Goal: Use online tool/utility: Utilize a website feature to perform a specific function

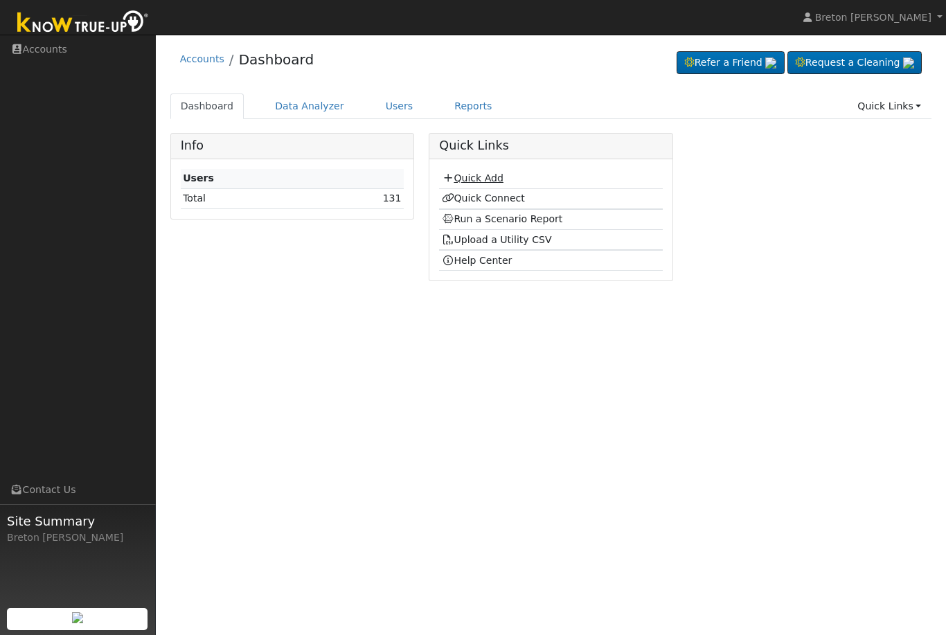
click at [487, 179] on link "Quick Add" at bounding box center [473, 177] width 62 height 11
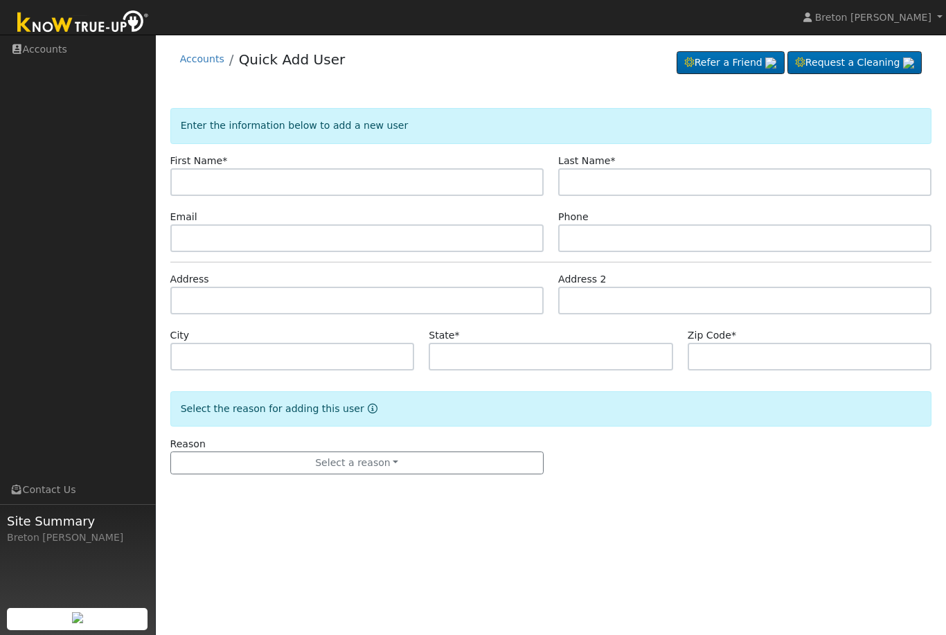
click at [76, 26] on img at bounding box center [82, 23] width 145 height 31
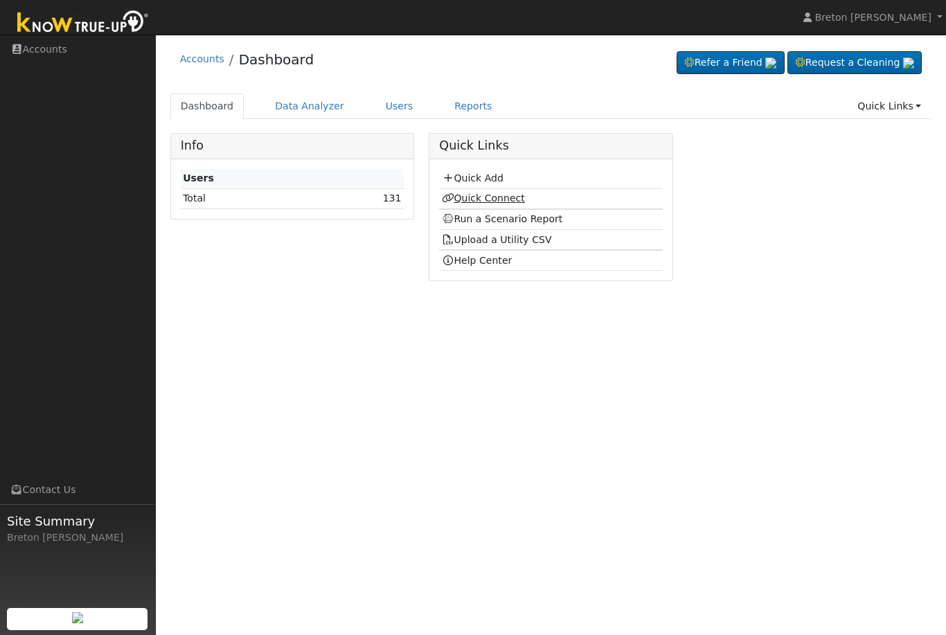
click at [500, 197] on link "Quick Connect" at bounding box center [483, 197] width 83 height 11
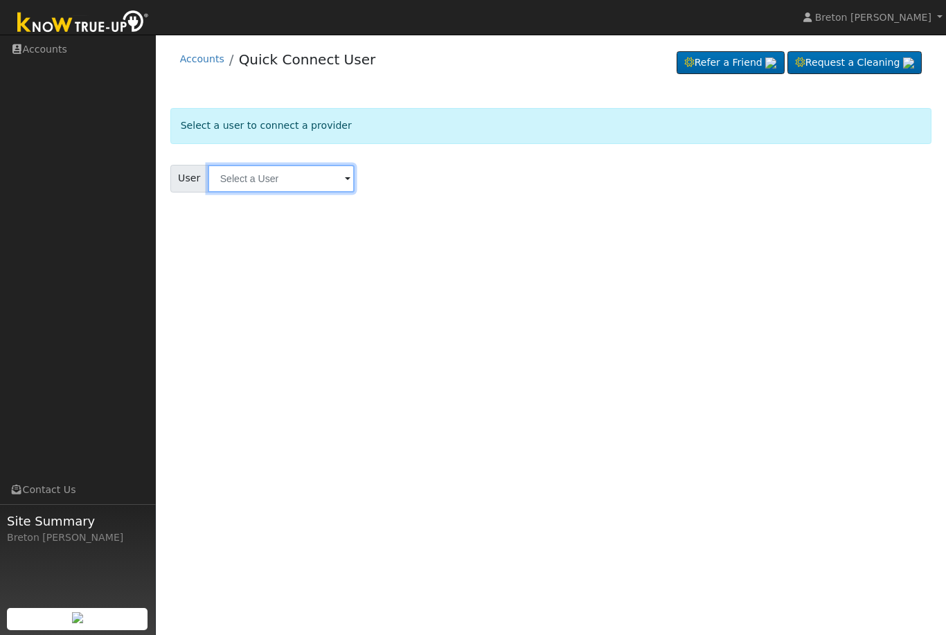
click at [255, 181] on input "text" at bounding box center [281, 179] width 147 height 28
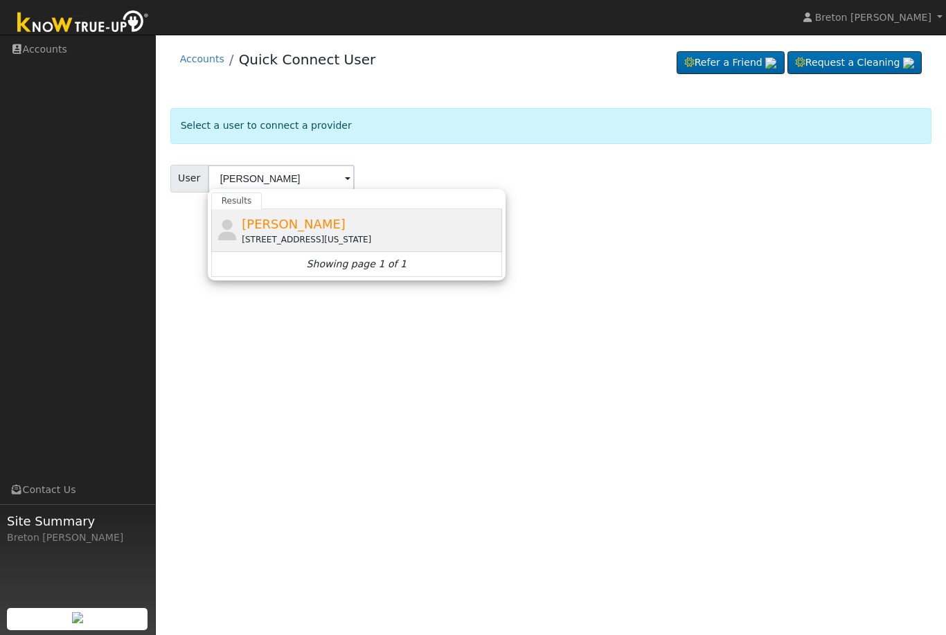
click at [293, 227] on span "Alfred Garnica" at bounding box center [294, 224] width 104 height 15
type input "Alfred Garnica"
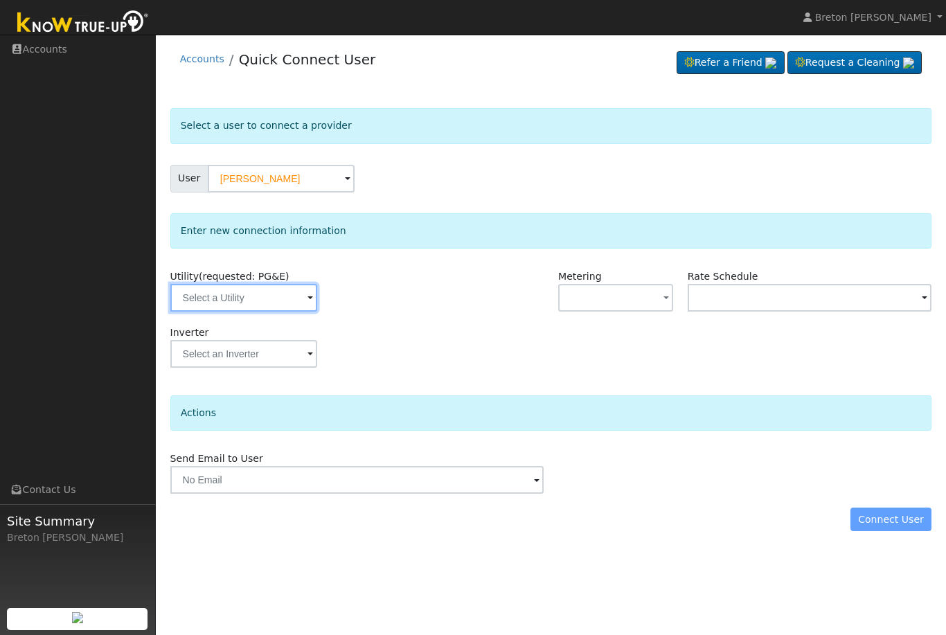
click at [254, 297] on input "text" at bounding box center [243, 298] width 147 height 28
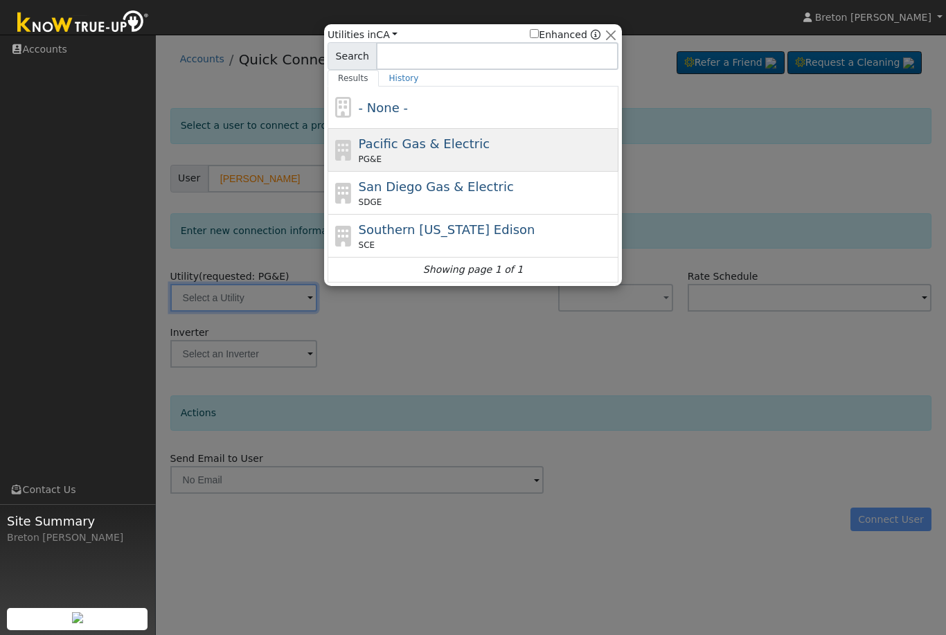
click at [438, 147] on span "Pacific Gas & Electric" at bounding box center [424, 143] width 131 height 15
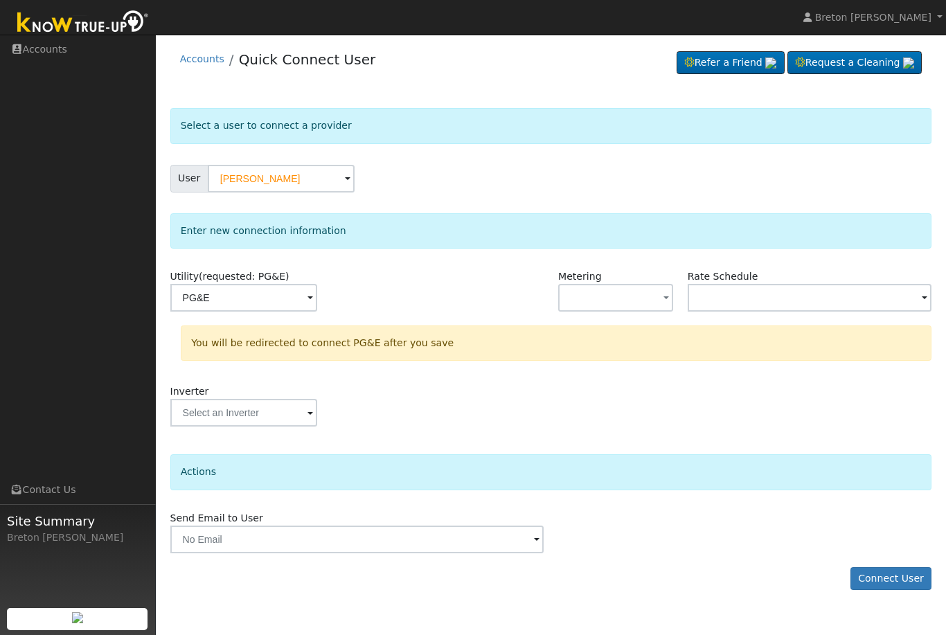
type input "PG&E"
click at [888, 579] on button "Connect User" at bounding box center [891, 579] width 82 height 24
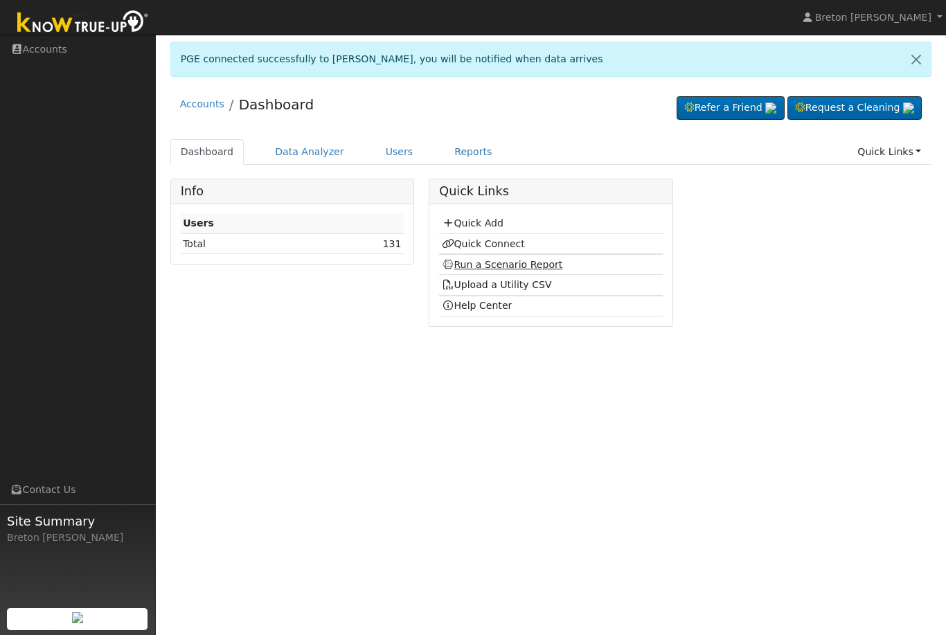
click at [499, 262] on link "Run a Scenario Report" at bounding box center [502, 264] width 121 height 11
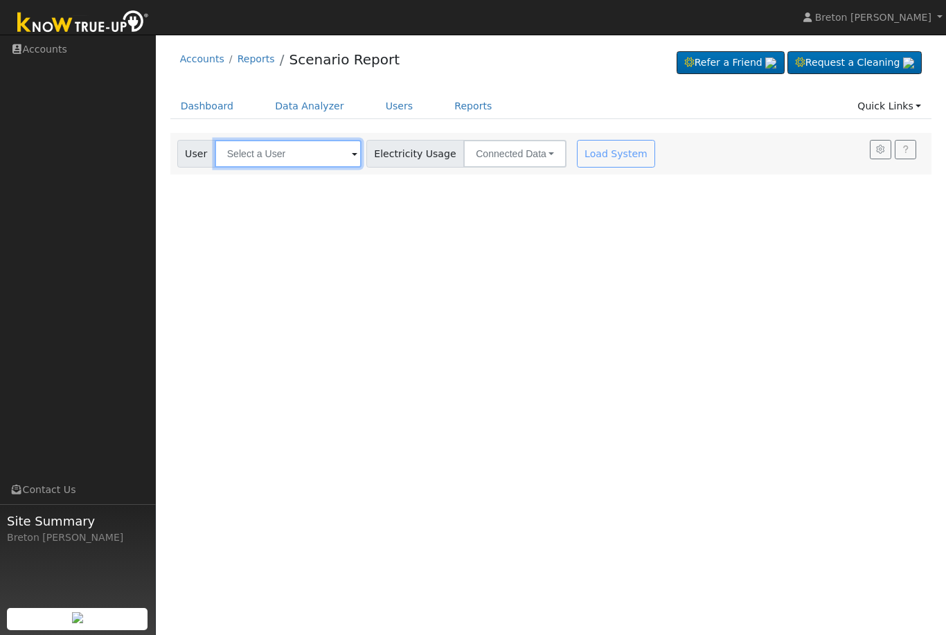
click at [276, 154] on input "text" at bounding box center [288, 154] width 147 height 28
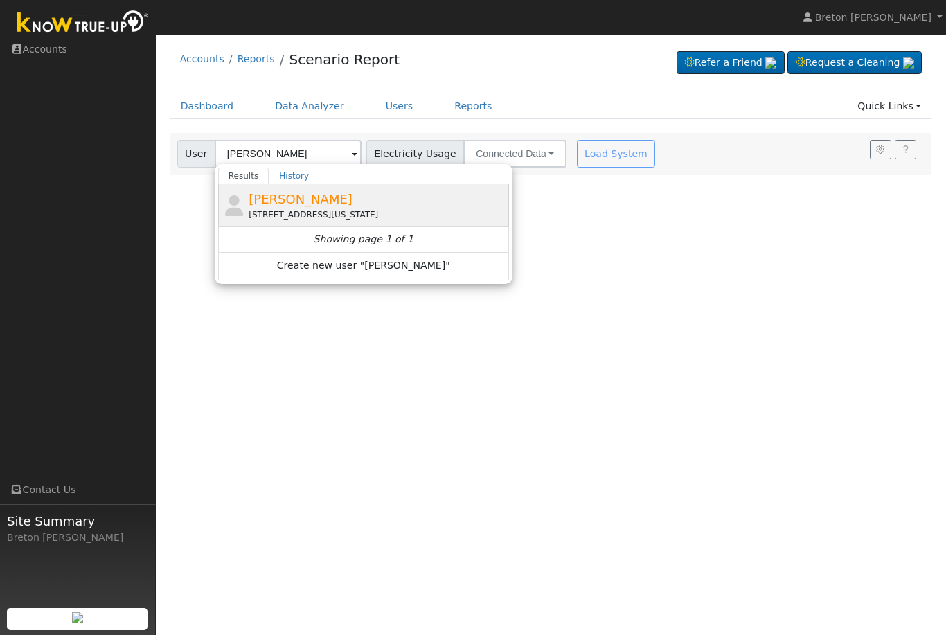
click at [296, 202] on span "[PERSON_NAME]" at bounding box center [301, 199] width 104 height 15
type input "[PERSON_NAME]"
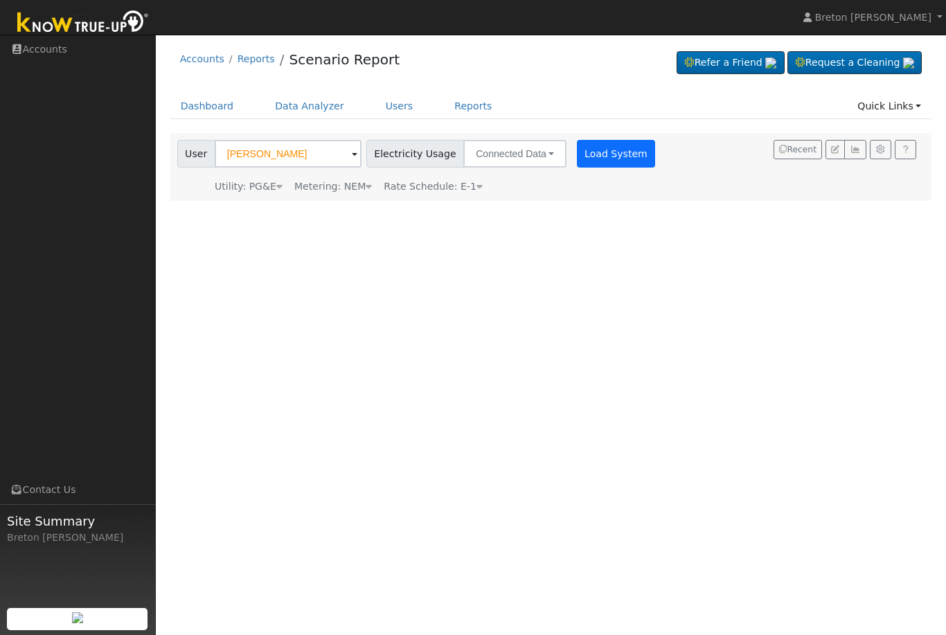
click at [578, 154] on button "Load System" at bounding box center [616, 154] width 79 height 28
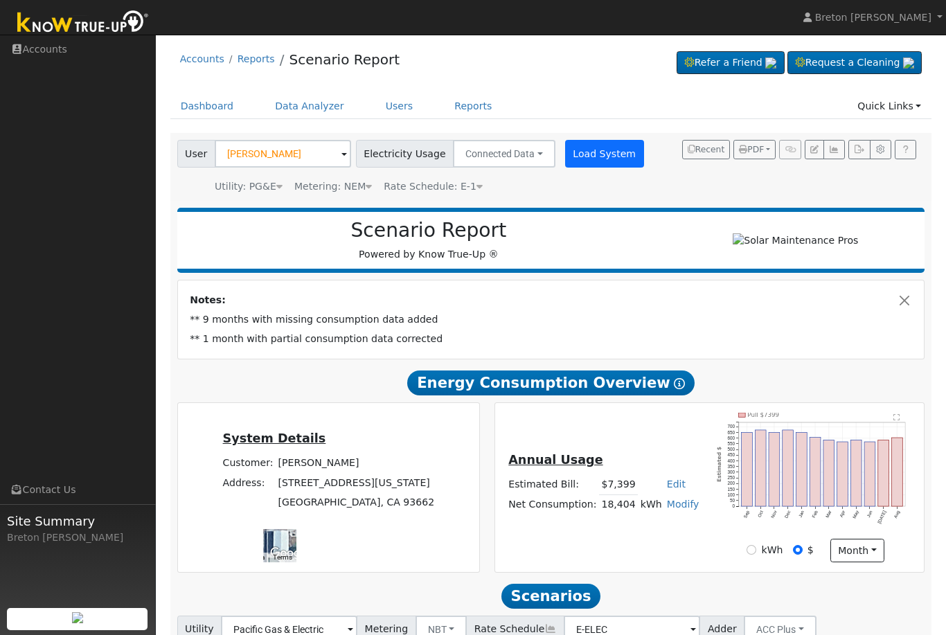
click at [589, 154] on button "Load System" at bounding box center [604, 154] width 79 height 28
click at [588, 150] on button "Load System" at bounding box center [604, 154] width 79 height 28
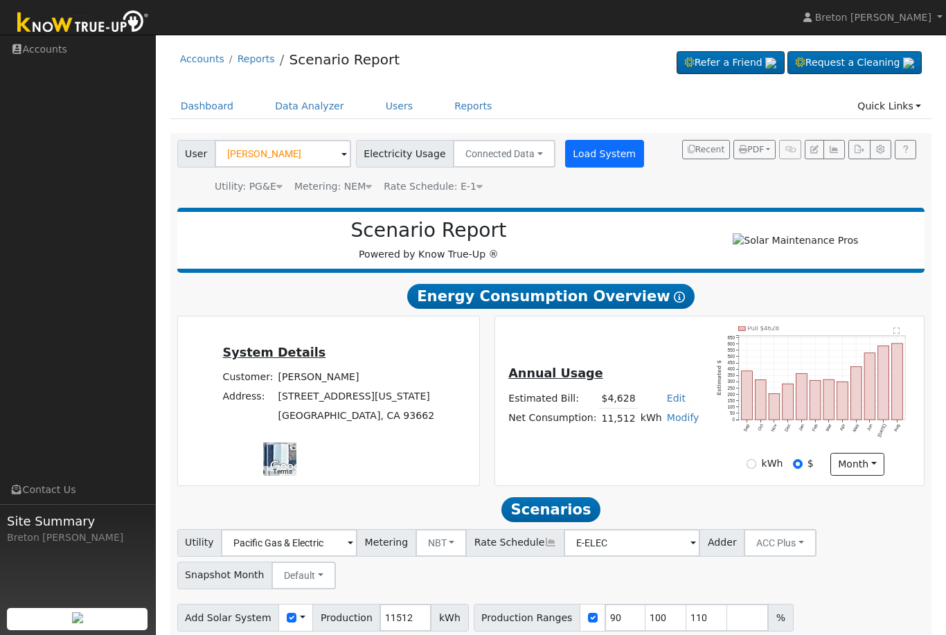
click at [594, 154] on button "Load System" at bounding box center [604, 154] width 79 height 28
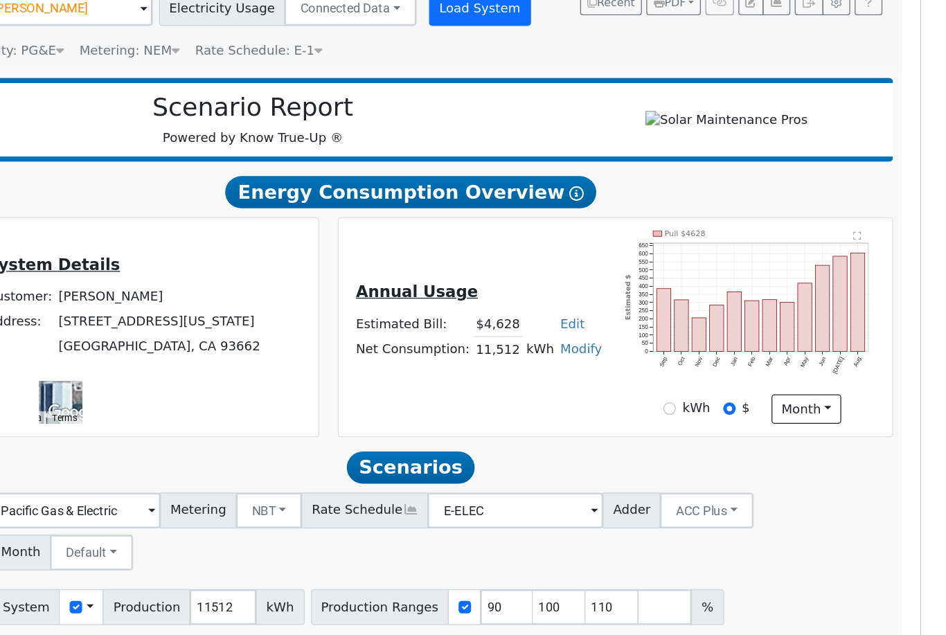
scroll to position [39, 0]
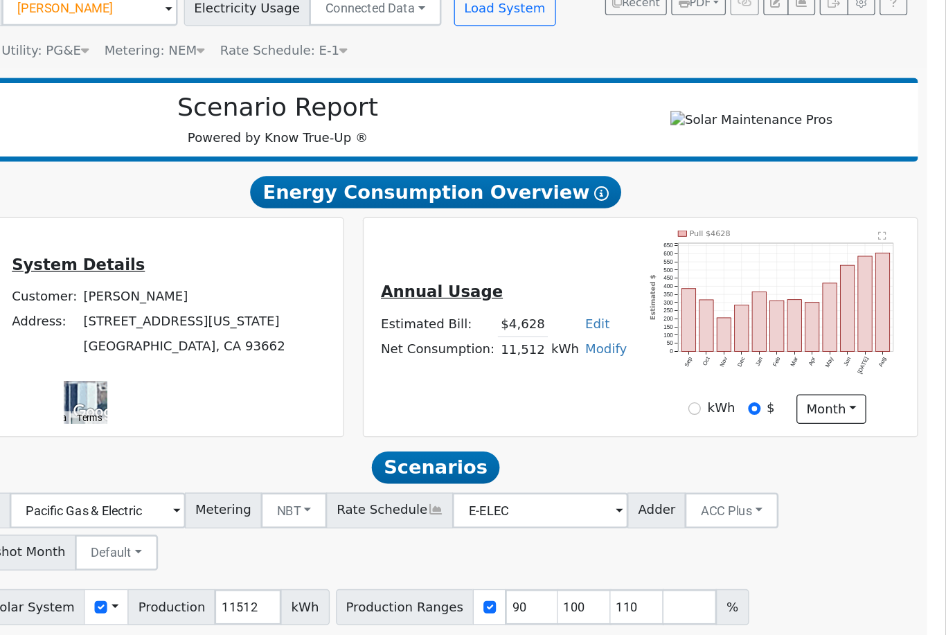
click at [498, 287] on div "Annual Usage Estimated Bill: $4,628 Edit Estimated Bill $ Annual Net Consumptio…" at bounding box center [710, 362] width 424 height 150
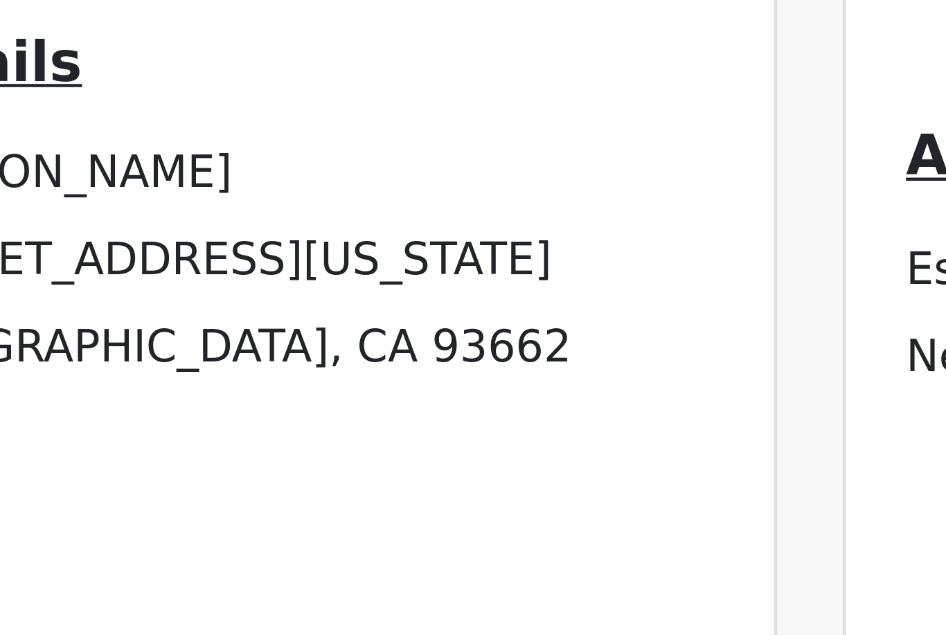
click at [267, 419] on img "Open this area in Google Maps (opens a new window)" at bounding box center [290, 428] width 46 height 18
